Goal: Information Seeking & Learning: Learn about a topic

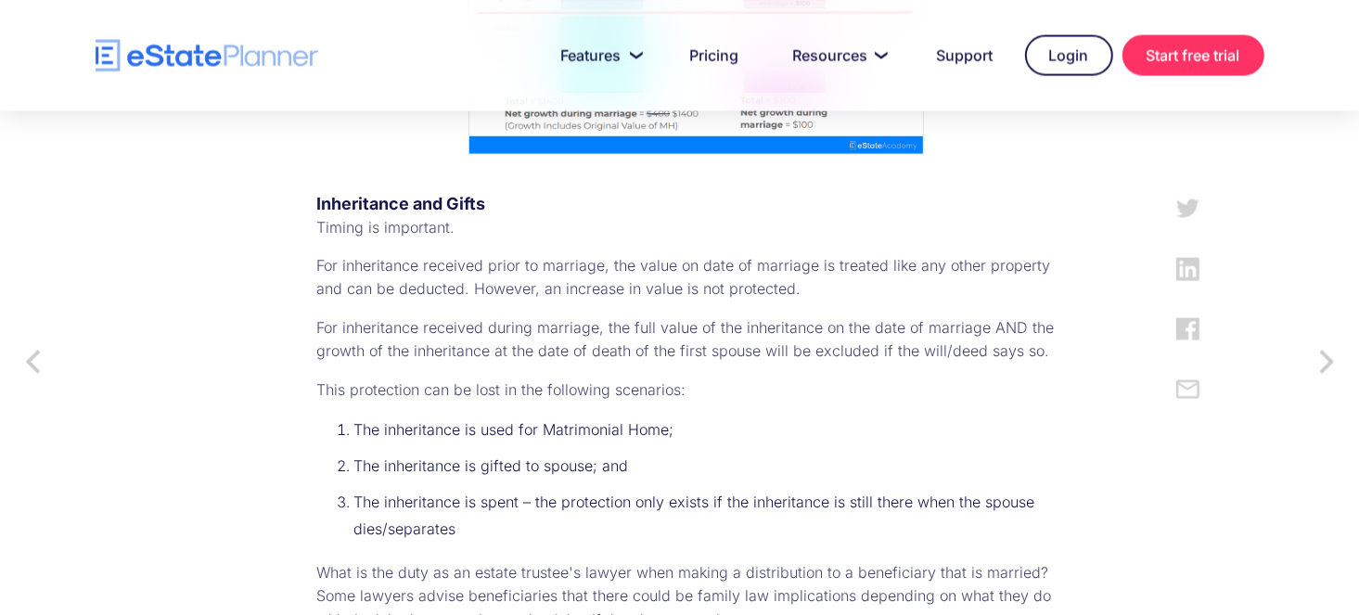
scroll to position [2575, 0]
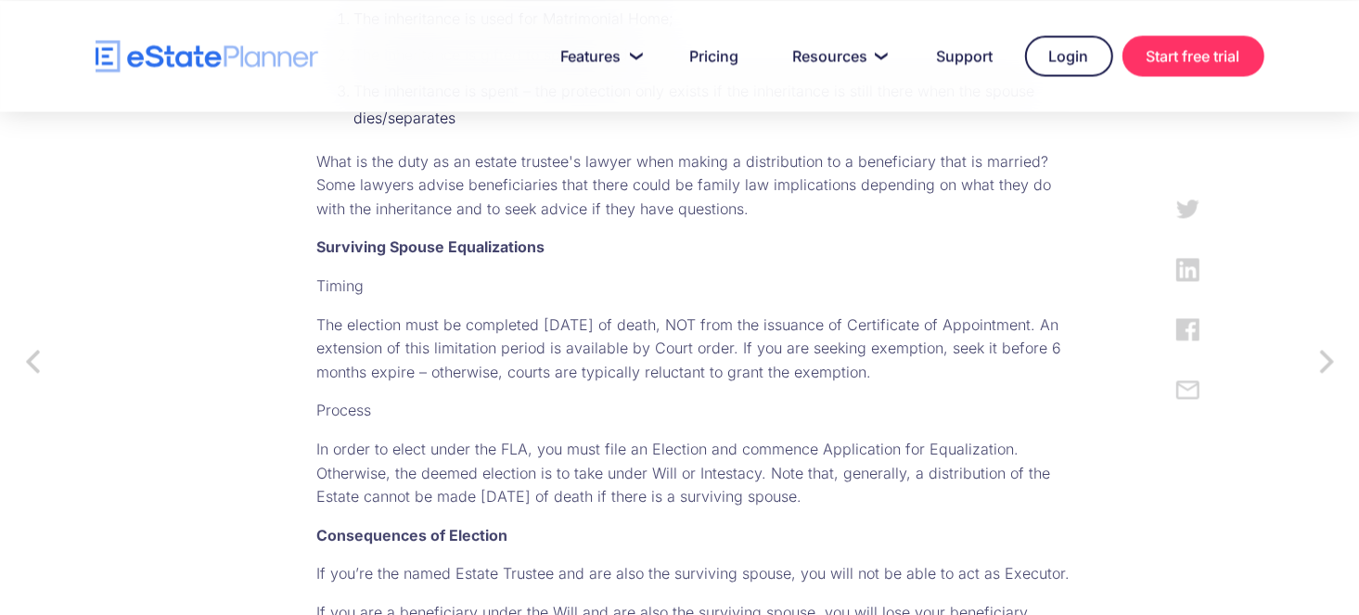
click at [635, 331] on p "The election must be completed within 6 months of death, NOT from the issuance …" at bounding box center [696, 348] width 759 height 71
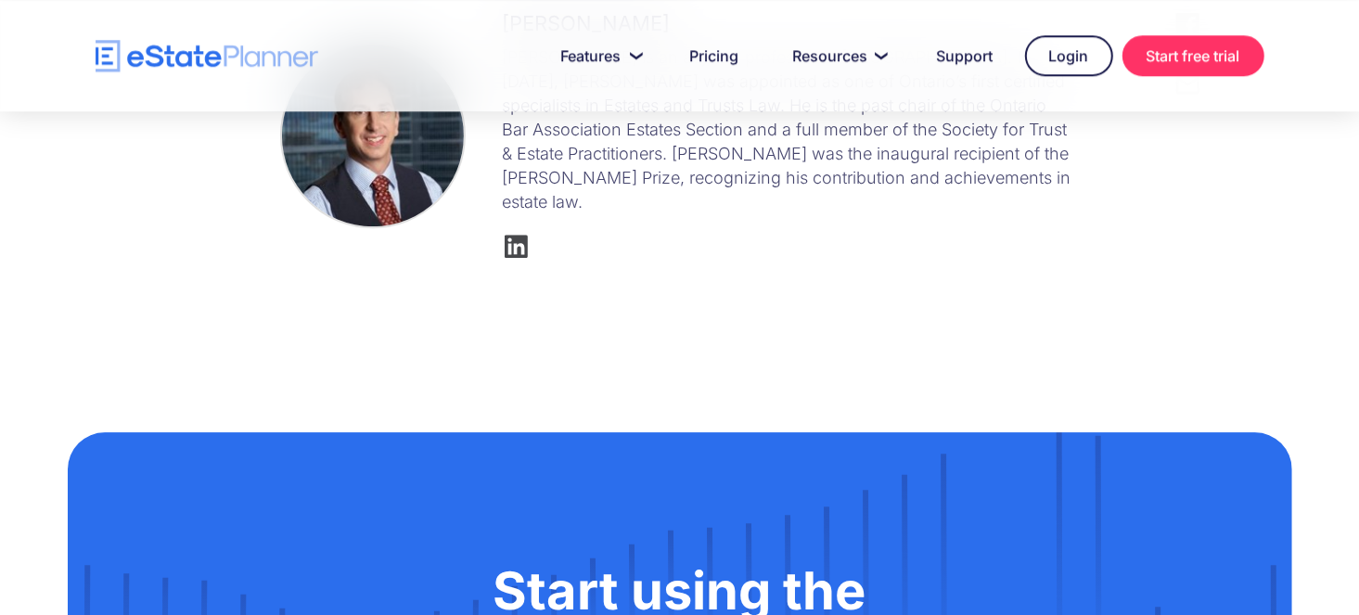
scroll to position [3710, 0]
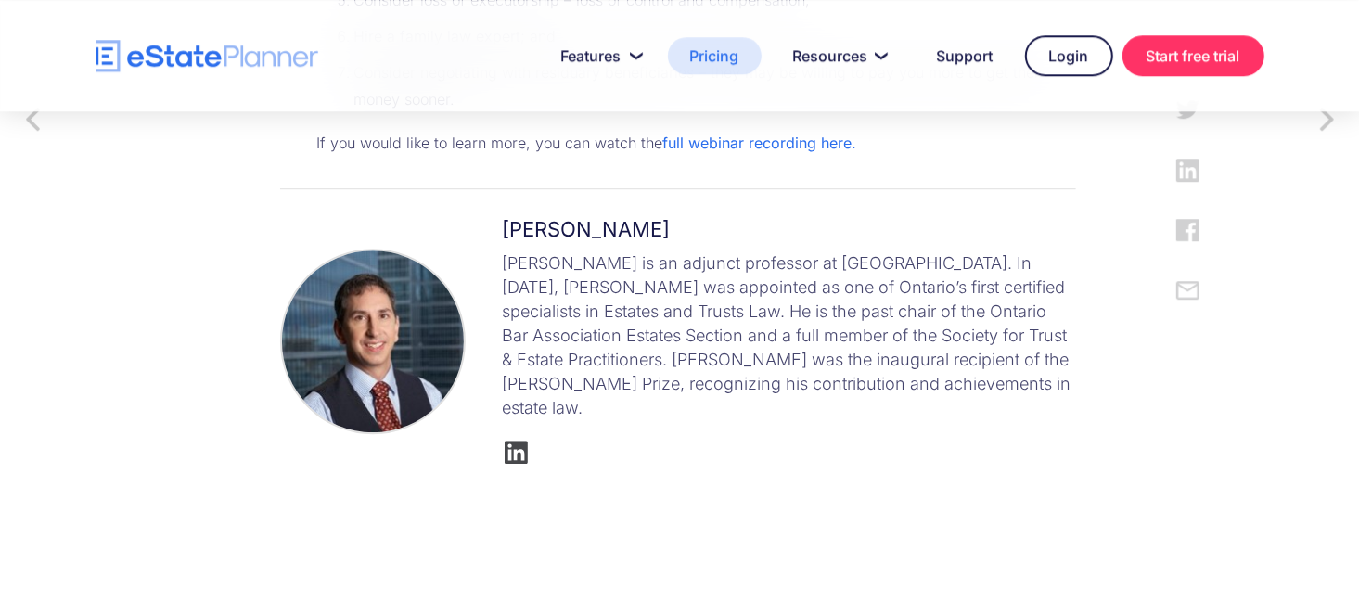
click at [708, 66] on link "Pricing" at bounding box center [715, 55] width 94 height 37
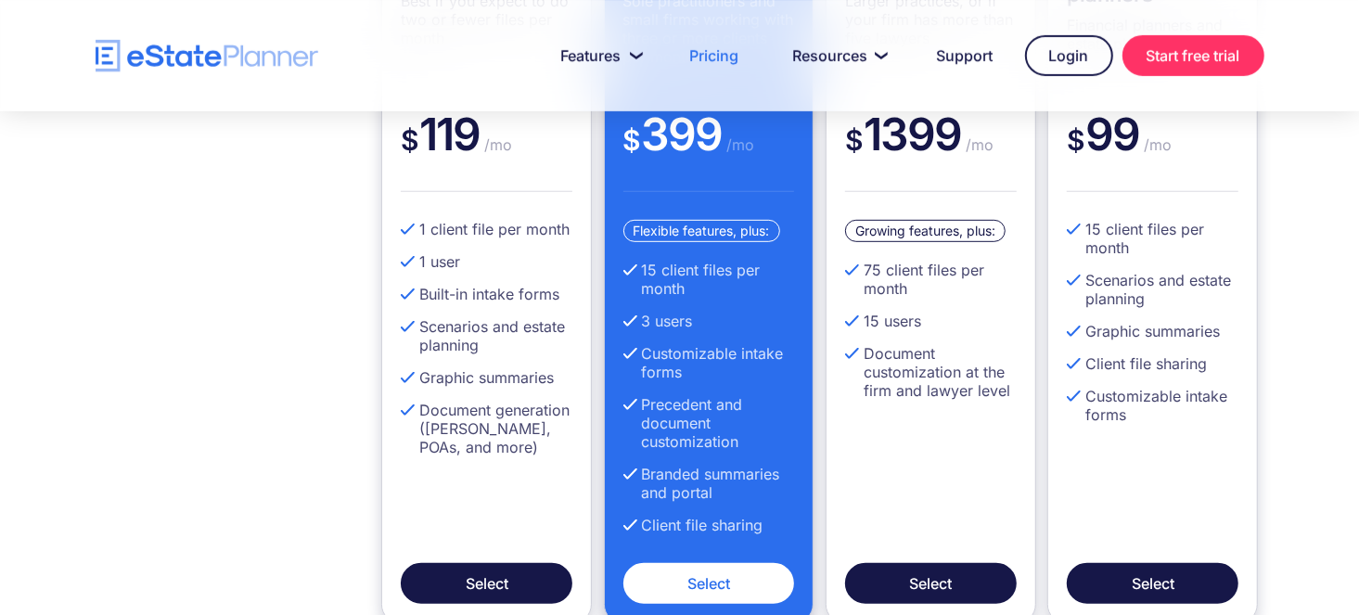
scroll to position [103, 0]
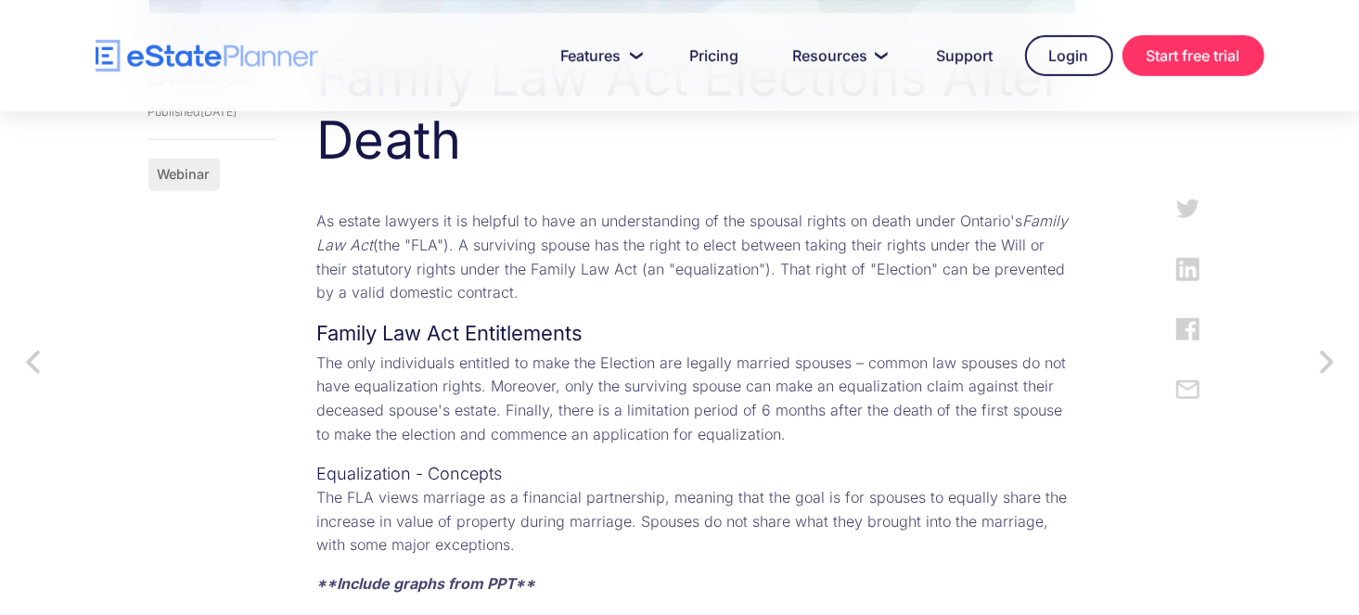
scroll to position [927, 0]
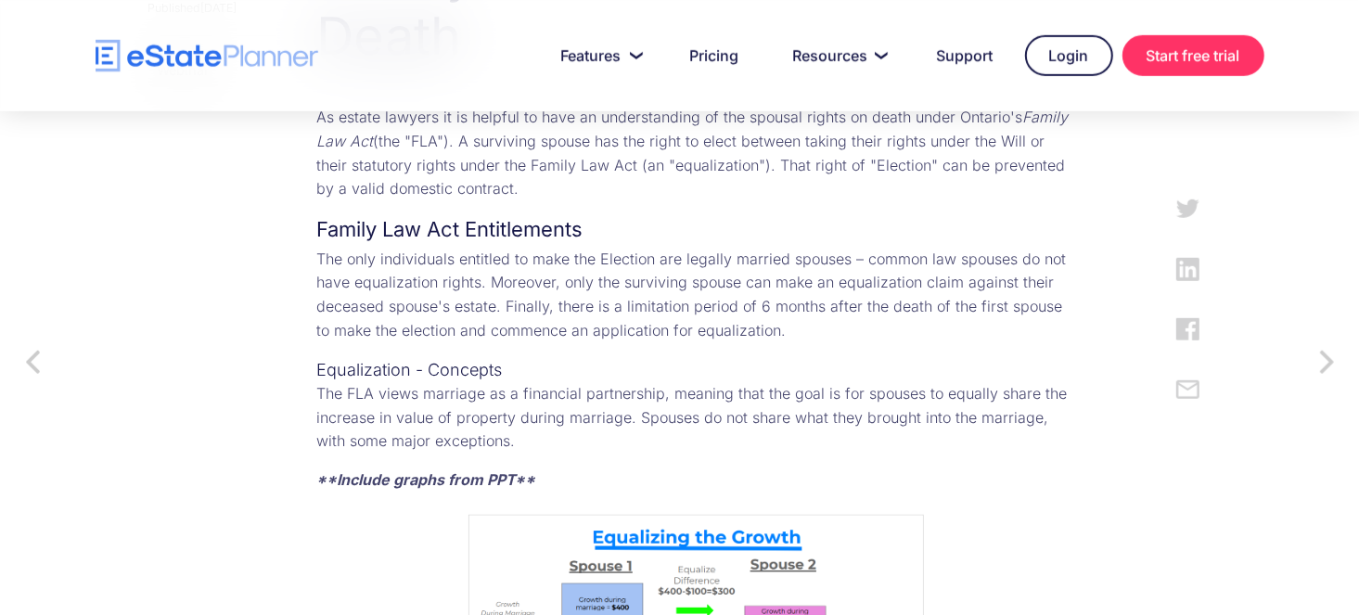
click at [819, 262] on p "The only individuals entitled to make the Election are legally married spouses …" at bounding box center [696, 295] width 759 height 95
click at [557, 285] on p "The only individuals entitled to make the Election are legally married spouses …" at bounding box center [696, 295] width 759 height 95
click at [650, 280] on p "The only individuals entitled to make the Election are legally married spouses …" at bounding box center [696, 295] width 759 height 95
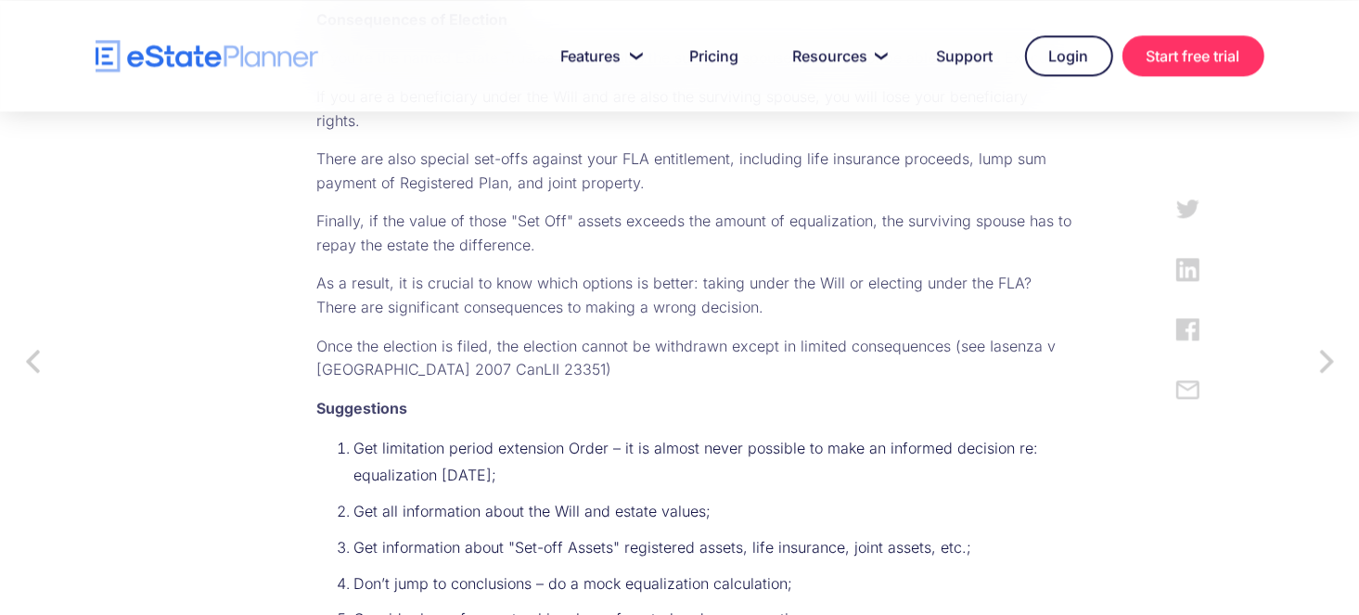
scroll to position [3194, 0]
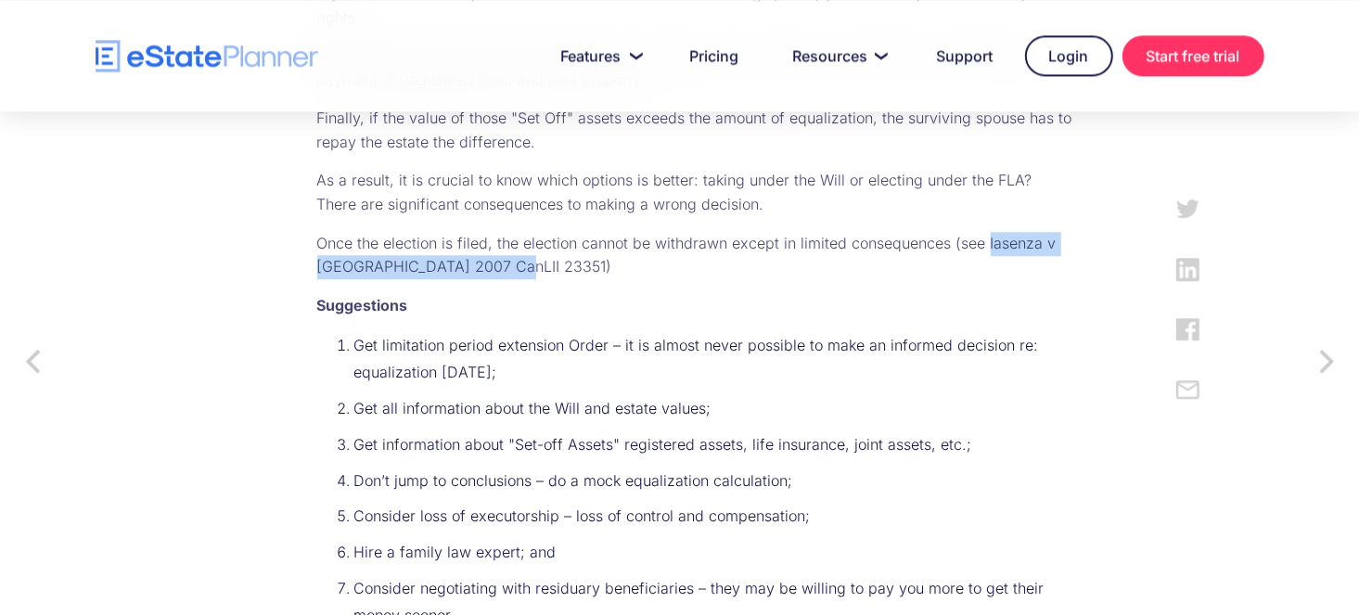
drag, startPoint x: 356, startPoint y: 308, endPoint x: 614, endPoint y: 299, distance: 258.0
copy p "Iasenza v Iasenza 2007 CanLII 23351"
drag, startPoint x: 108, startPoint y: 406, endPoint x: 337, endPoint y: 434, distance: 230.8
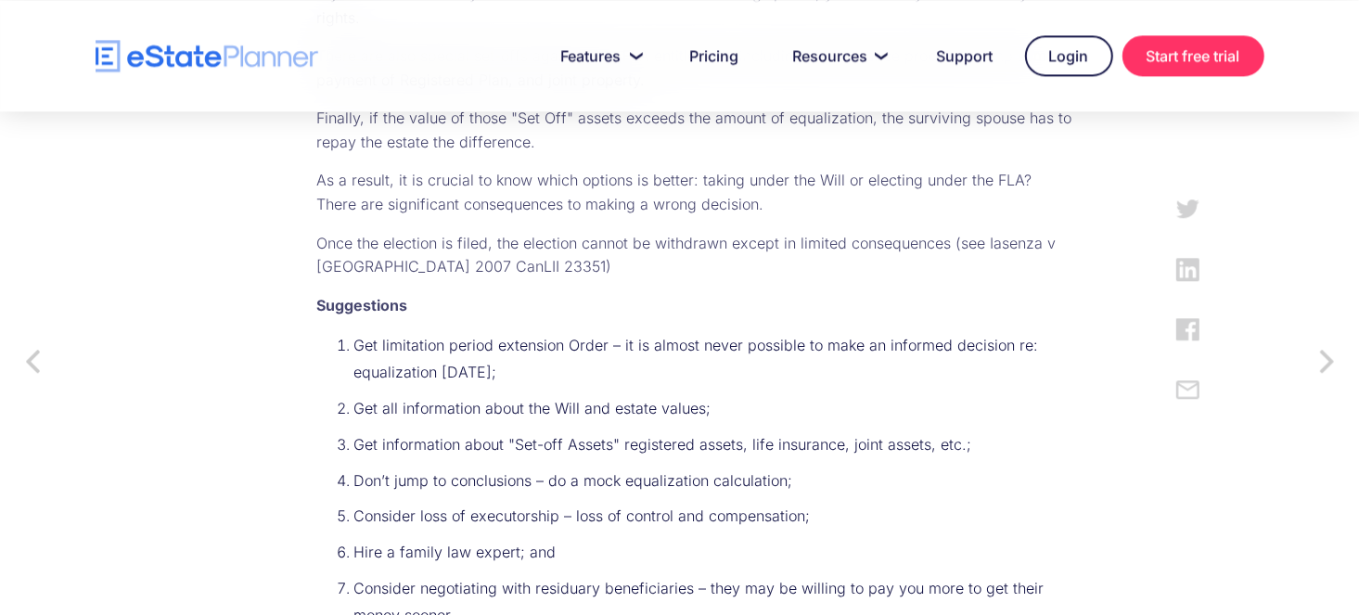
click at [588, 494] on li "Don’t jump to conclusions – do a mock equalization calculation;" at bounding box center [715, 480] width 722 height 27
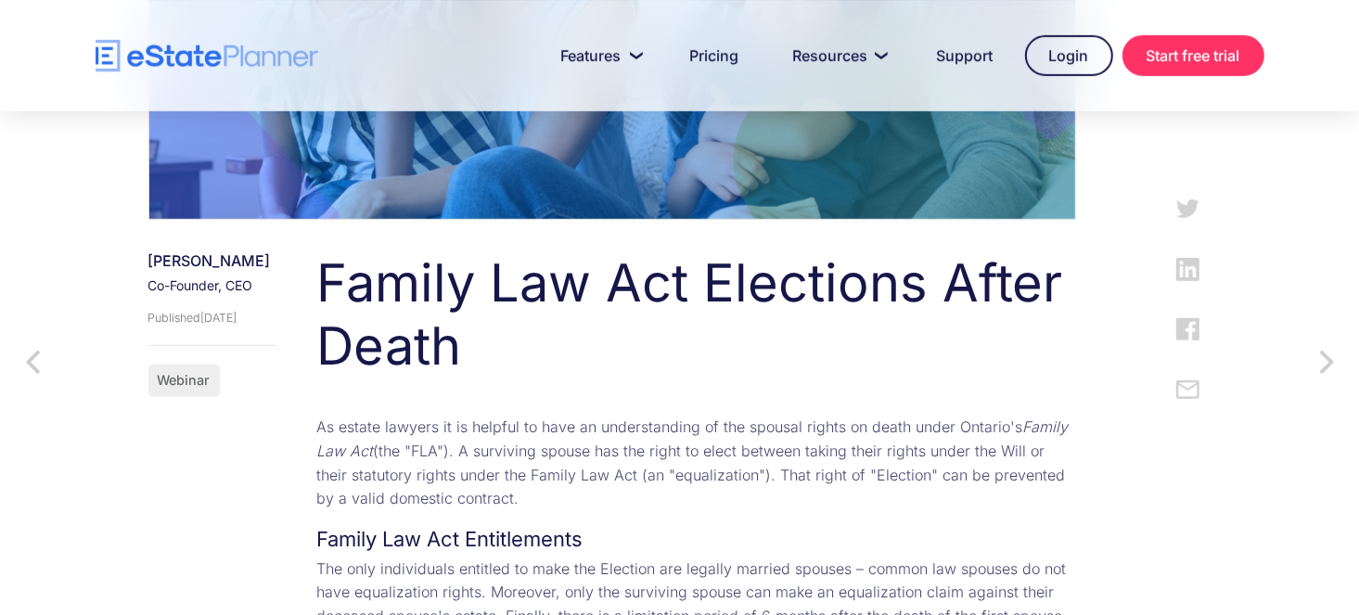
scroll to position [0, 0]
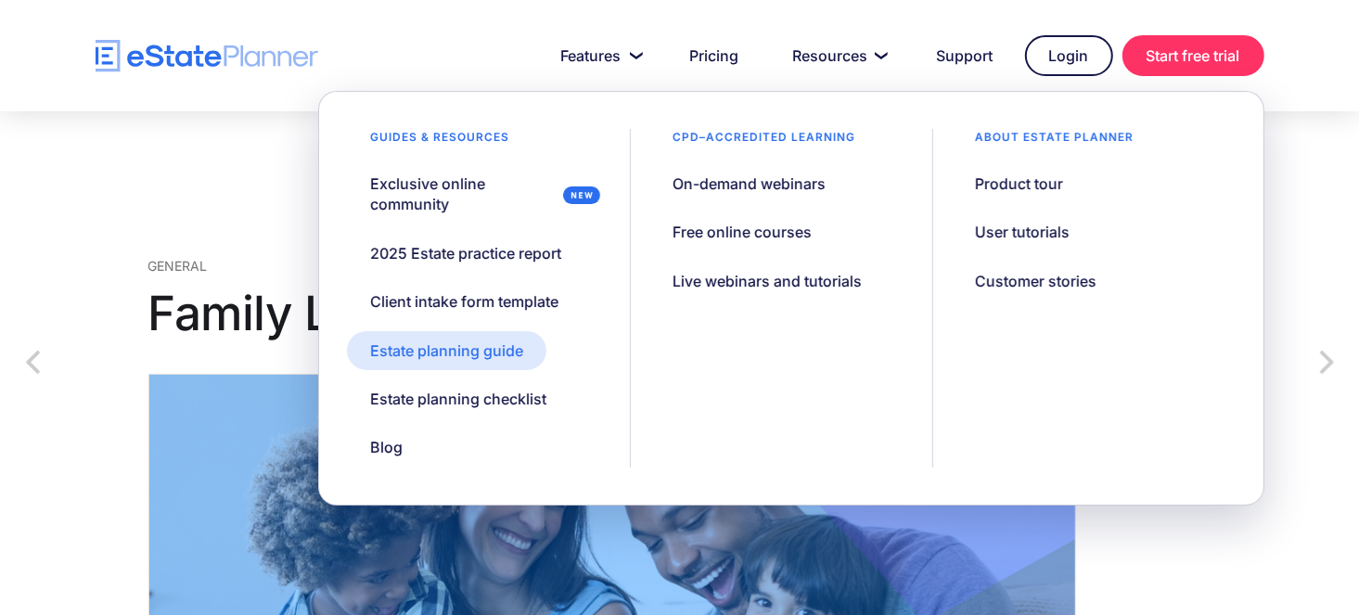
click at [432, 356] on div "Estate planning guide" at bounding box center [446, 350] width 153 height 20
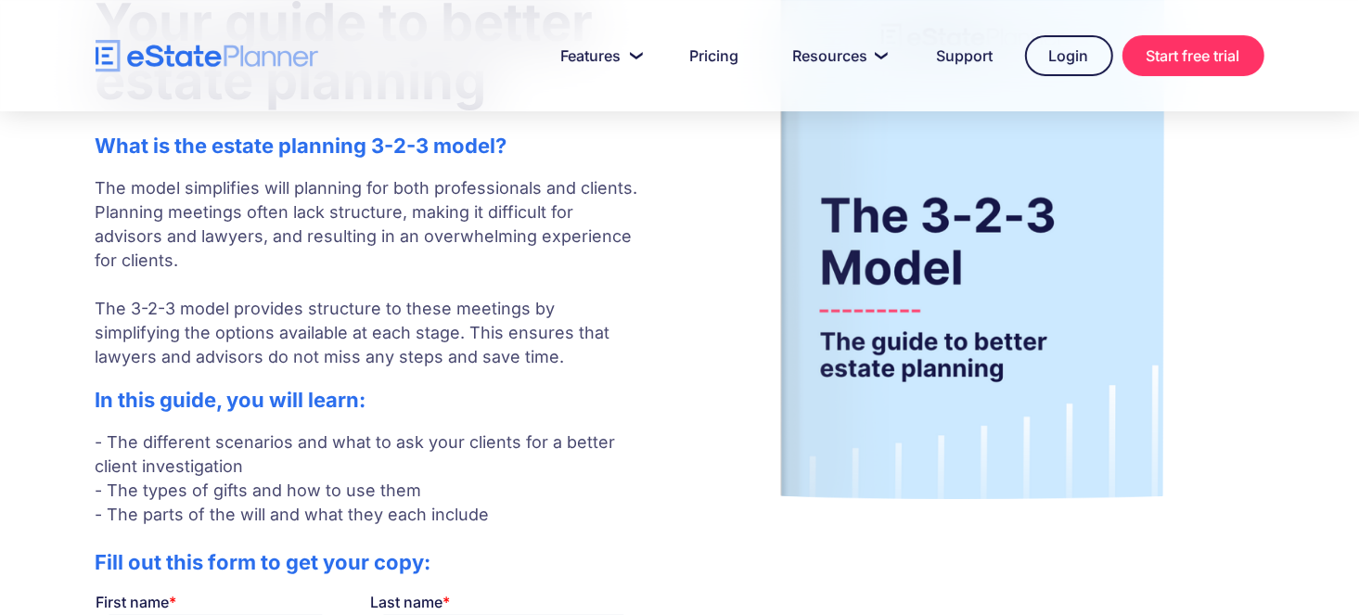
scroll to position [618, 0]
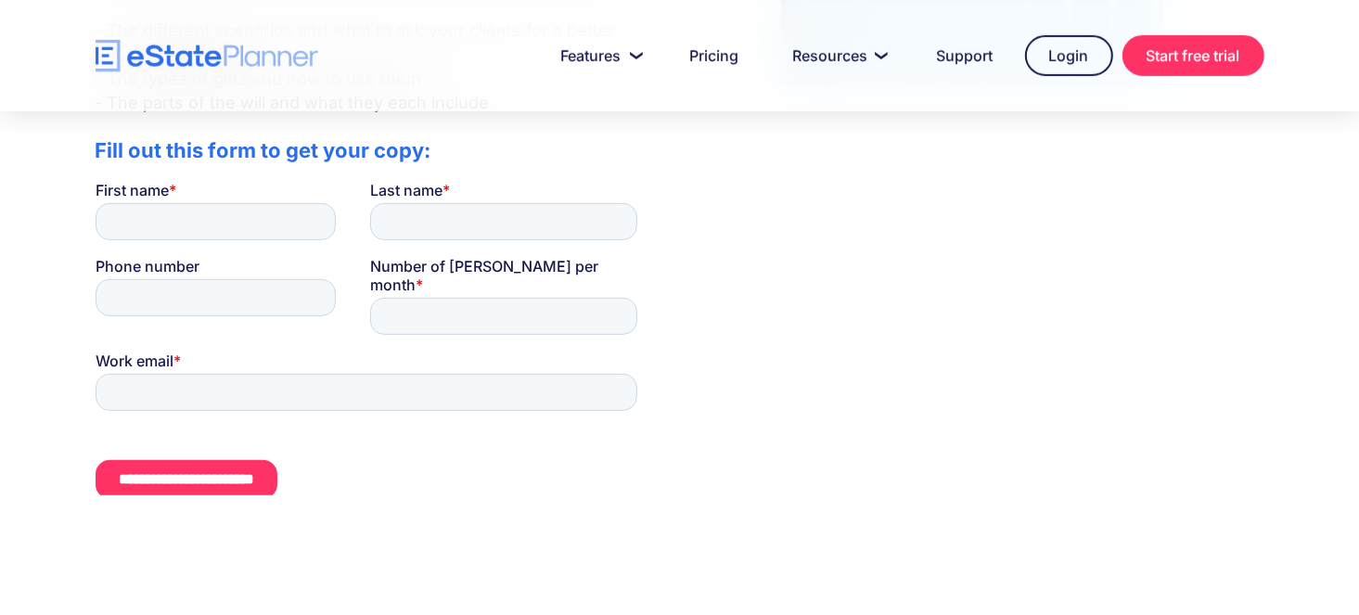
click at [276, 459] on input "**********" at bounding box center [186, 478] width 182 height 39
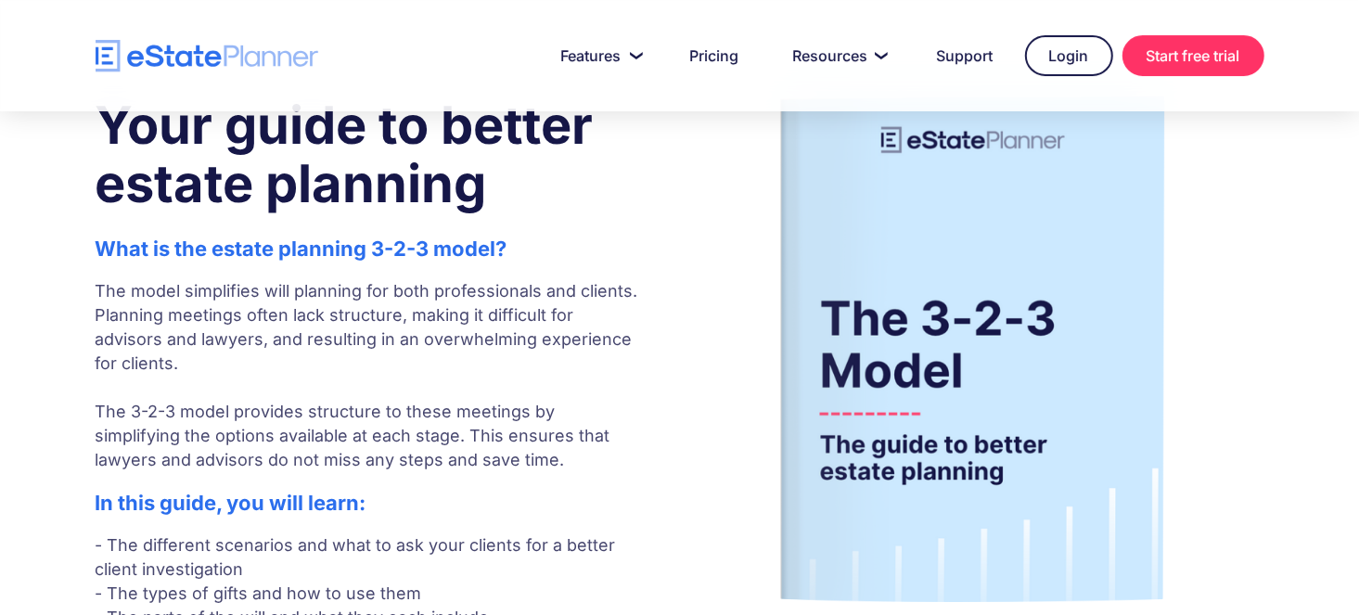
scroll to position [0, 0]
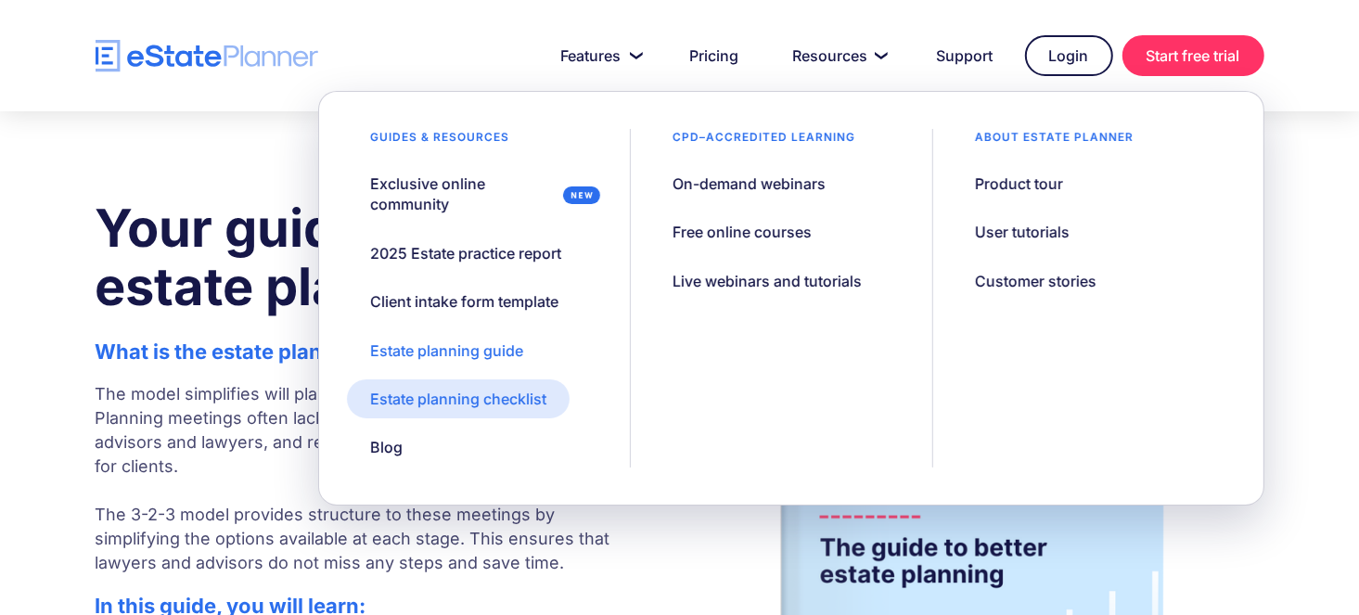
click at [403, 403] on div "Estate planning checklist" at bounding box center [458, 399] width 176 height 20
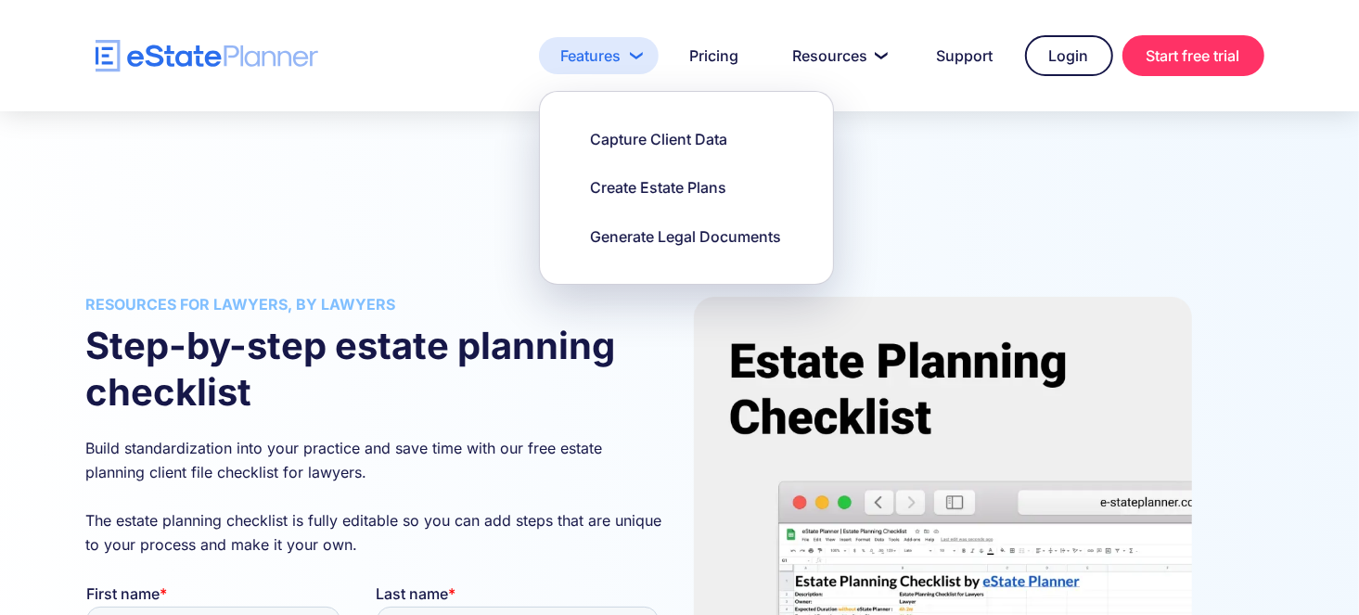
click at [583, 44] on link "Features" at bounding box center [599, 55] width 120 height 37
click at [187, 50] on img "home" at bounding box center [207, 56] width 223 height 32
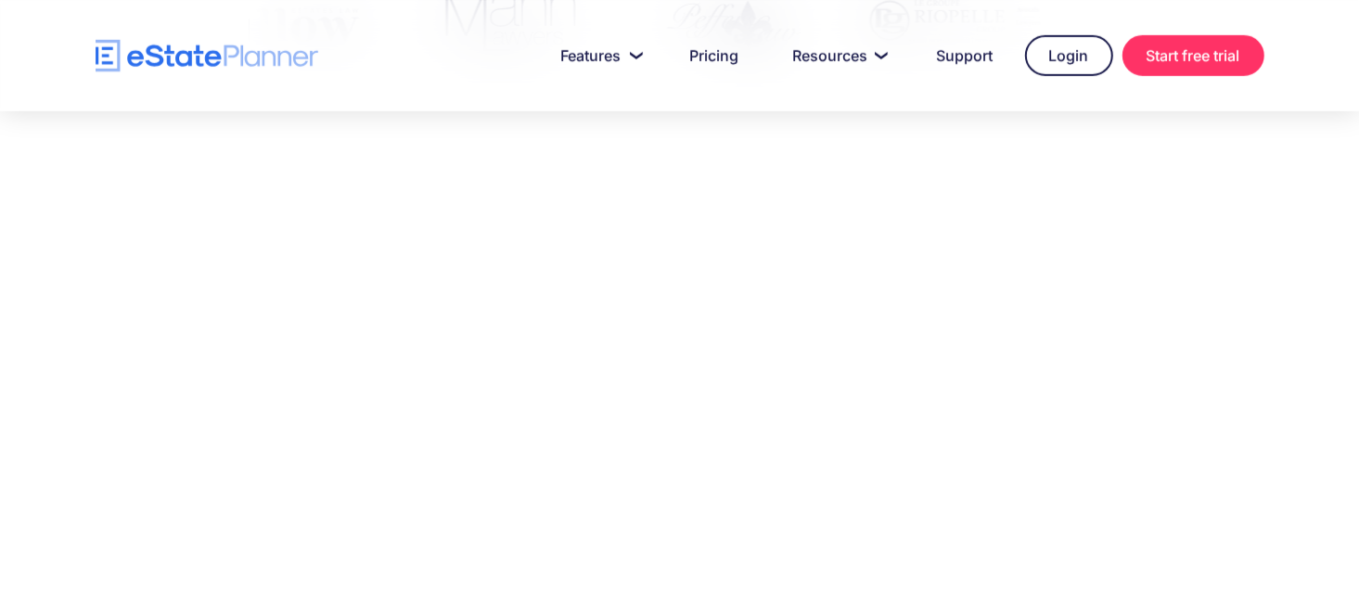
scroll to position [1442, 0]
